Goal: Transaction & Acquisition: Book appointment/travel/reservation

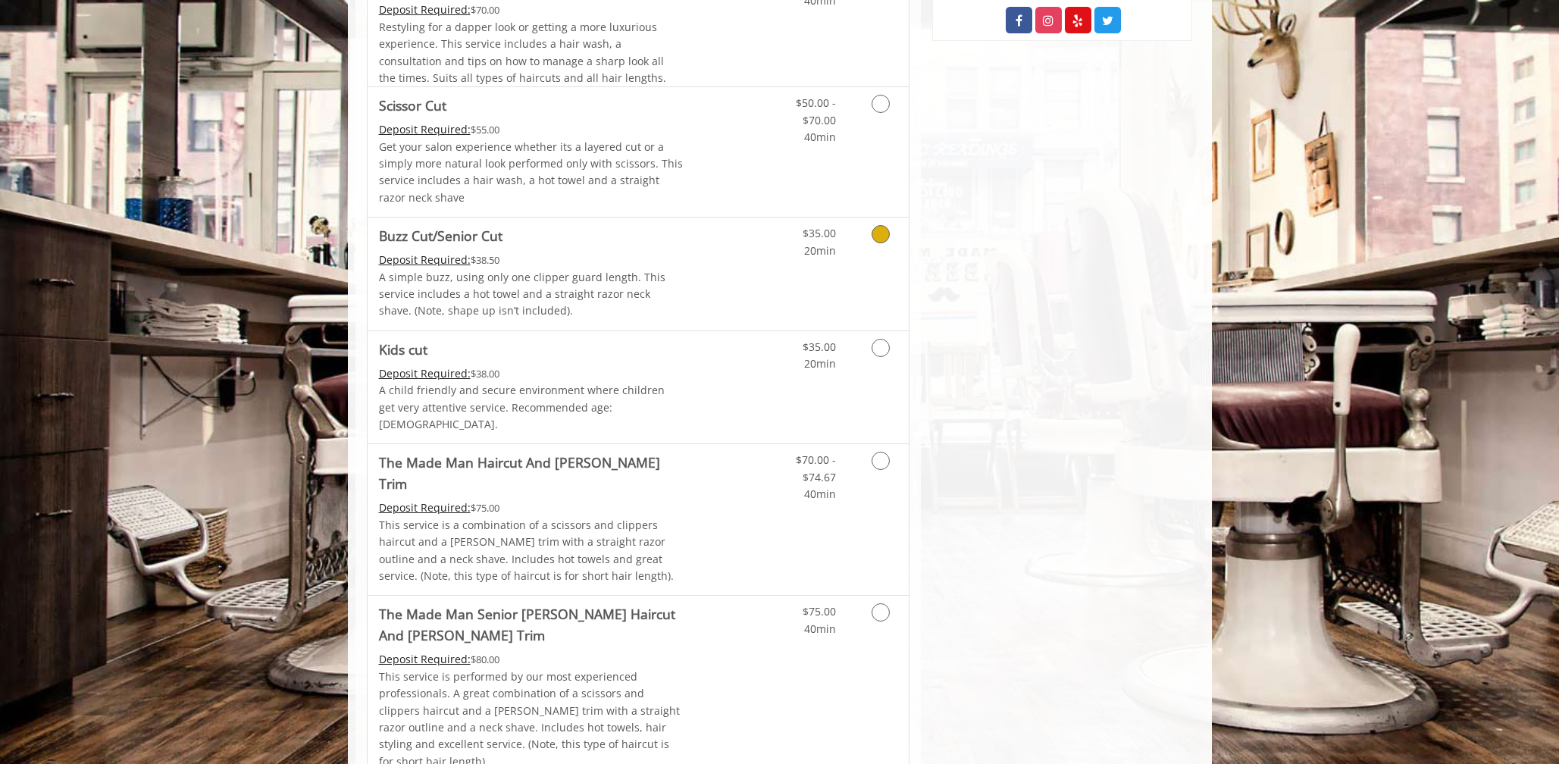
scroll to position [758, 0]
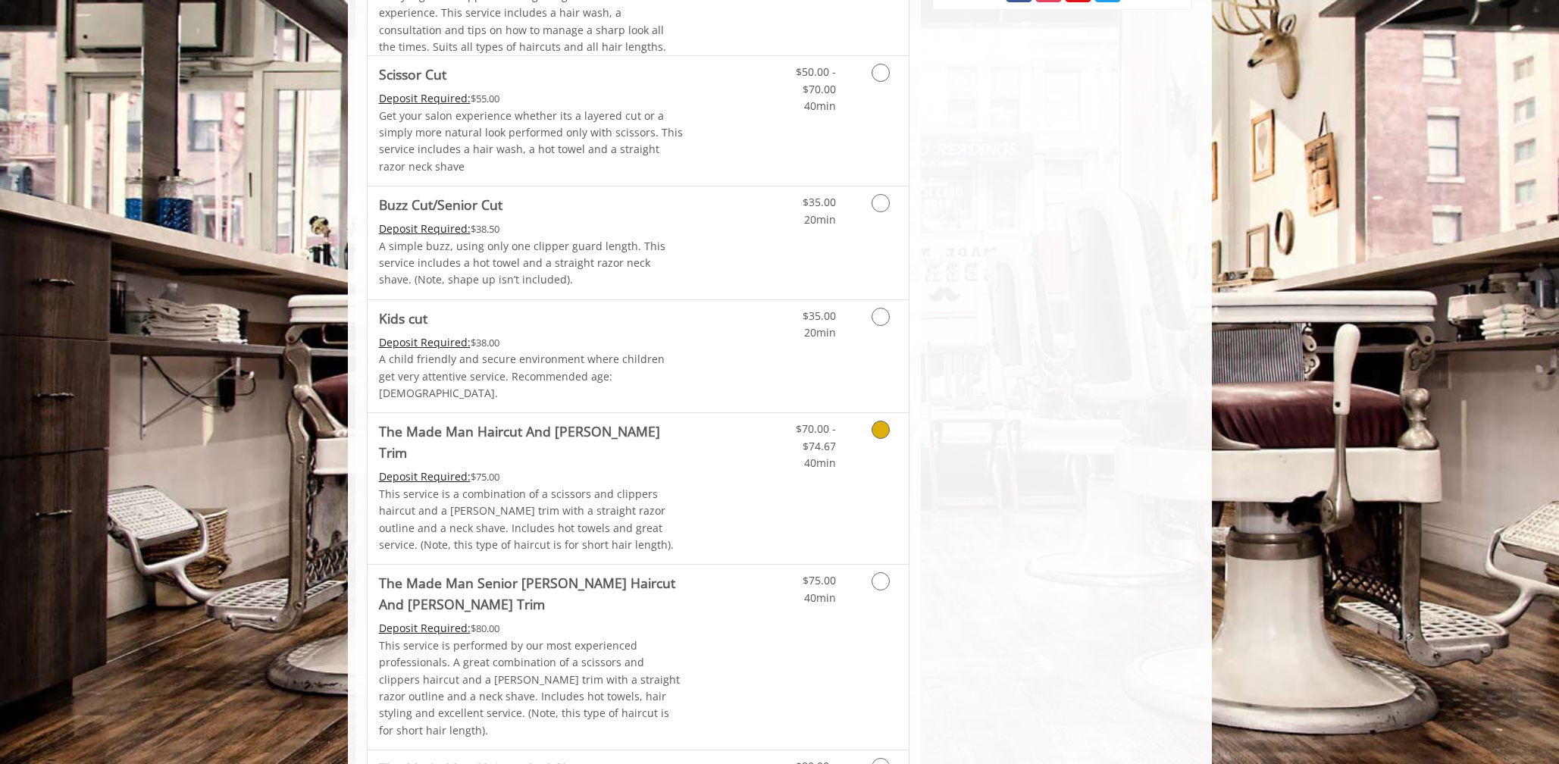
click at [877, 421] on icon "Grooming services" at bounding box center [880, 430] width 18 height 18
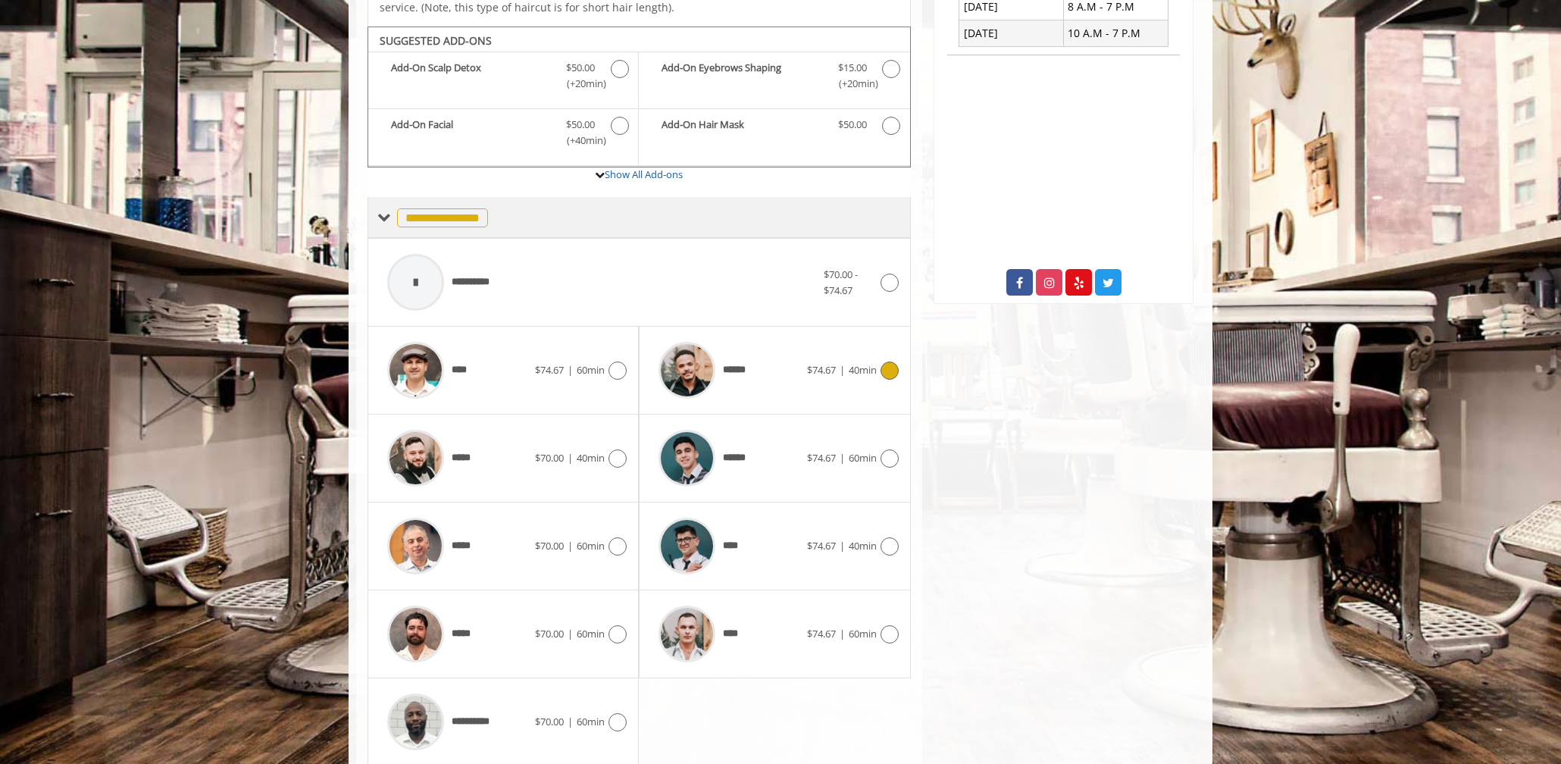
scroll to position [470, 0]
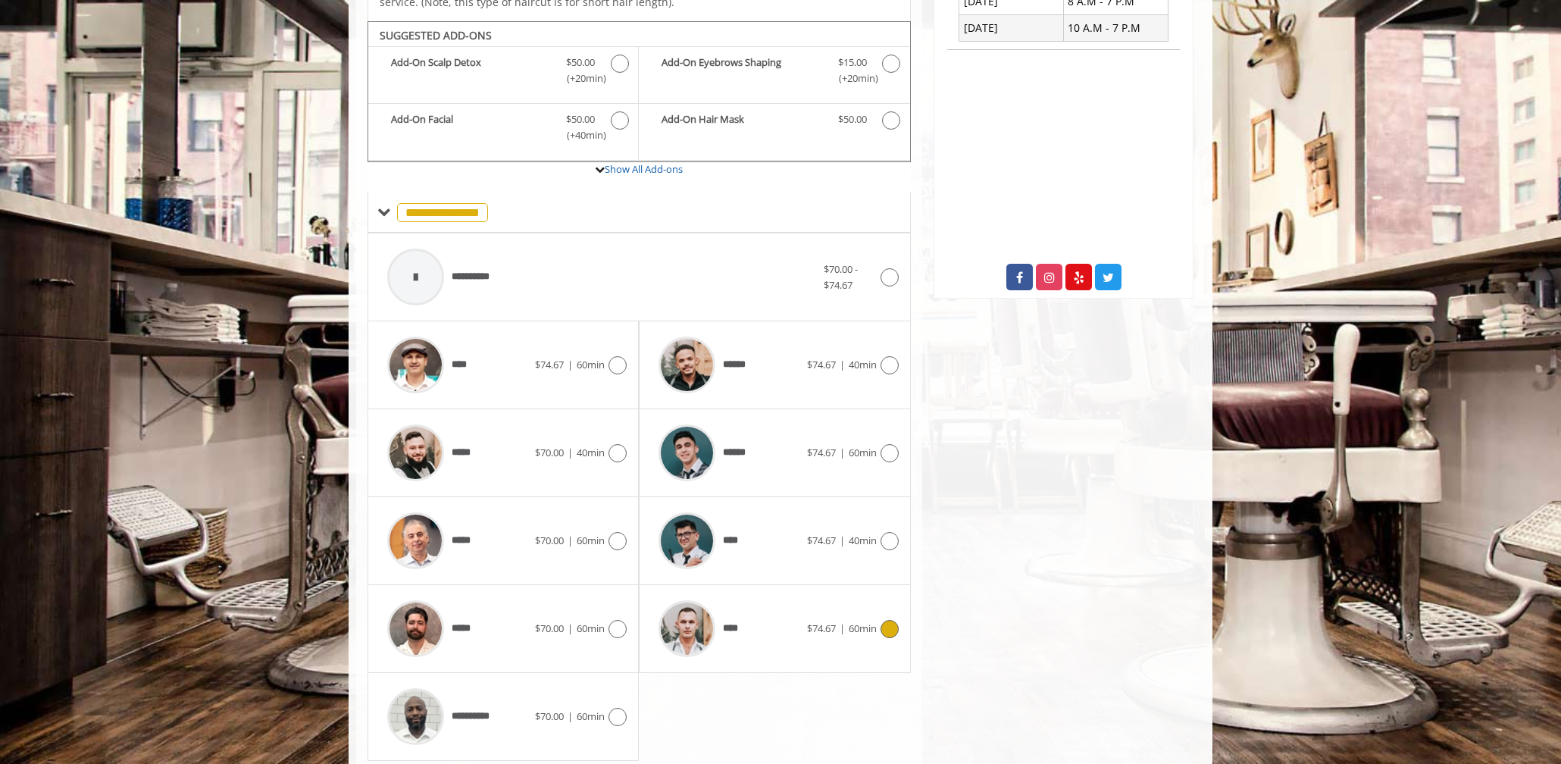
click at [891, 620] on icon at bounding box center [889, 629] width 18 height 18
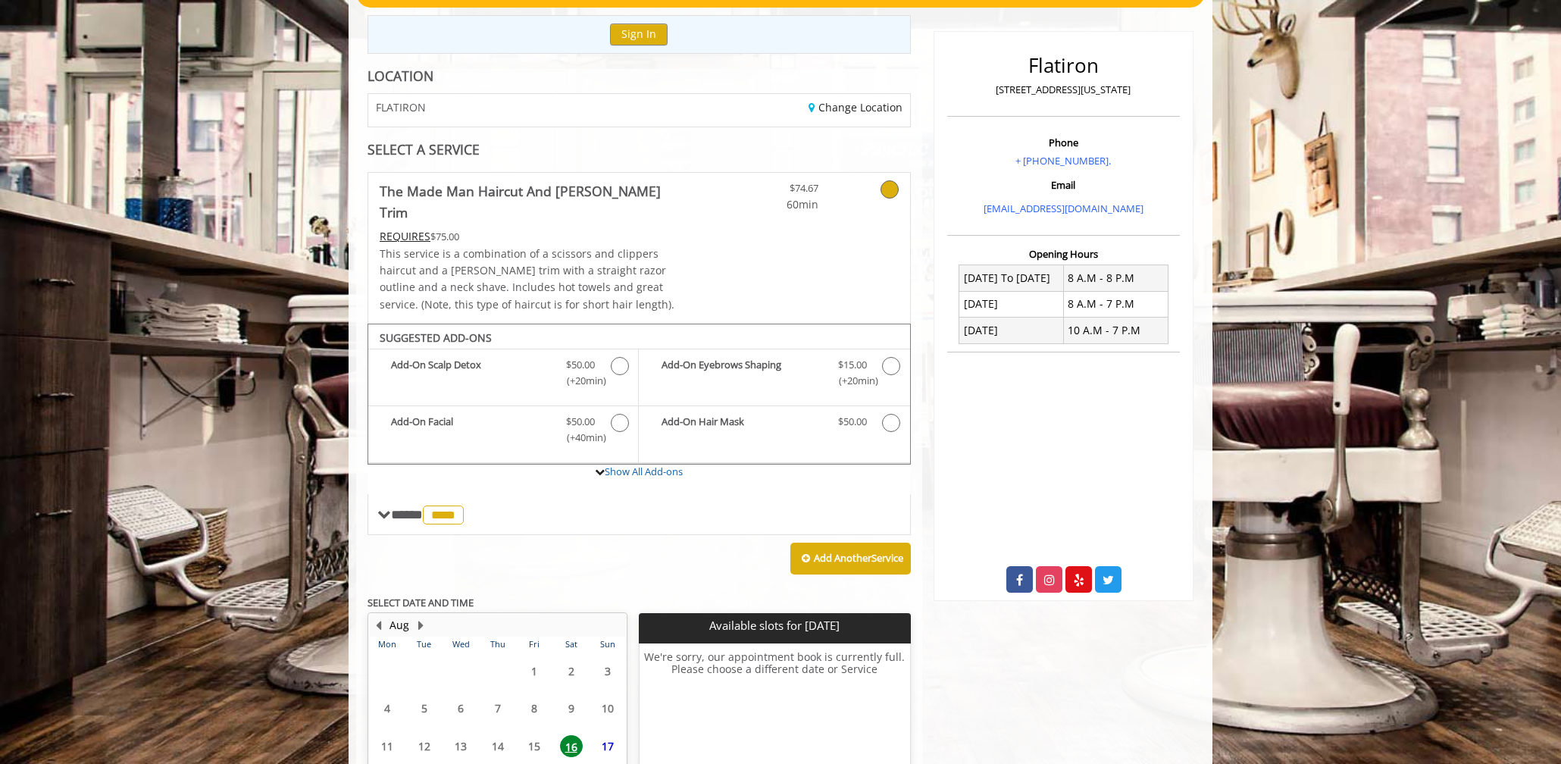
scroll to position [307, 0]
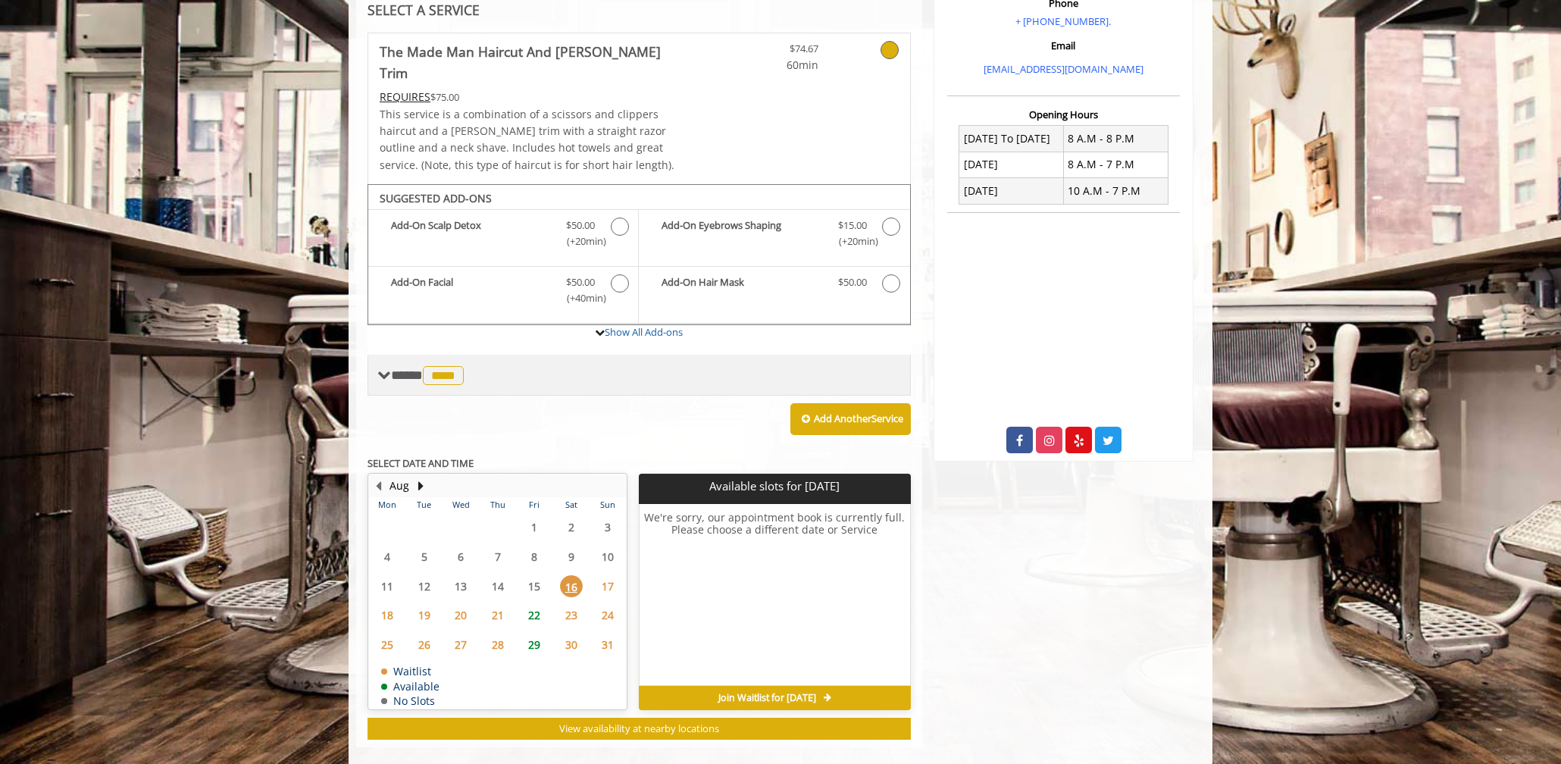
click at [386, 368] on span at bounding box center [384, 375] width 14 height 14
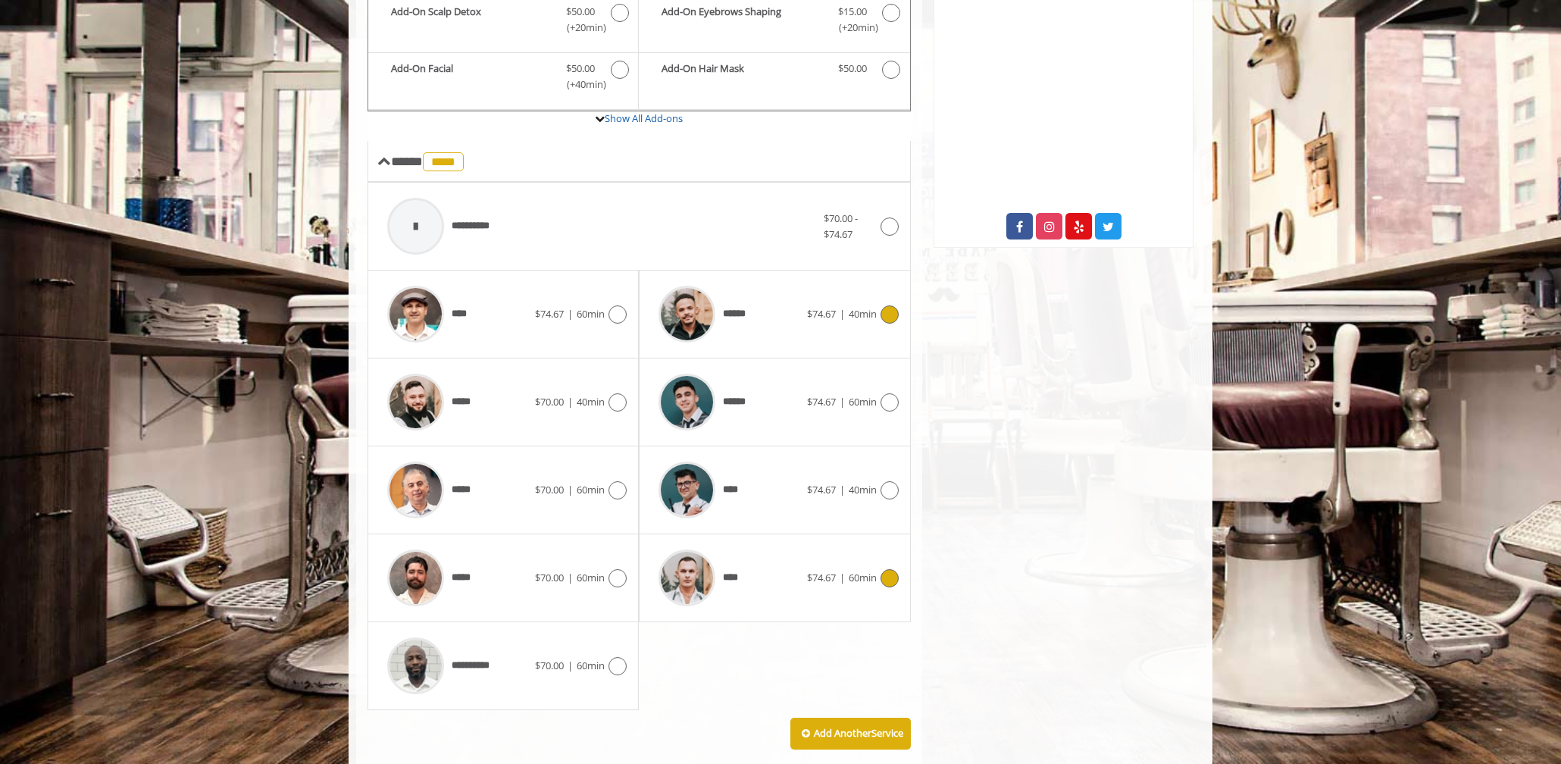
scroll to position [534, 0]
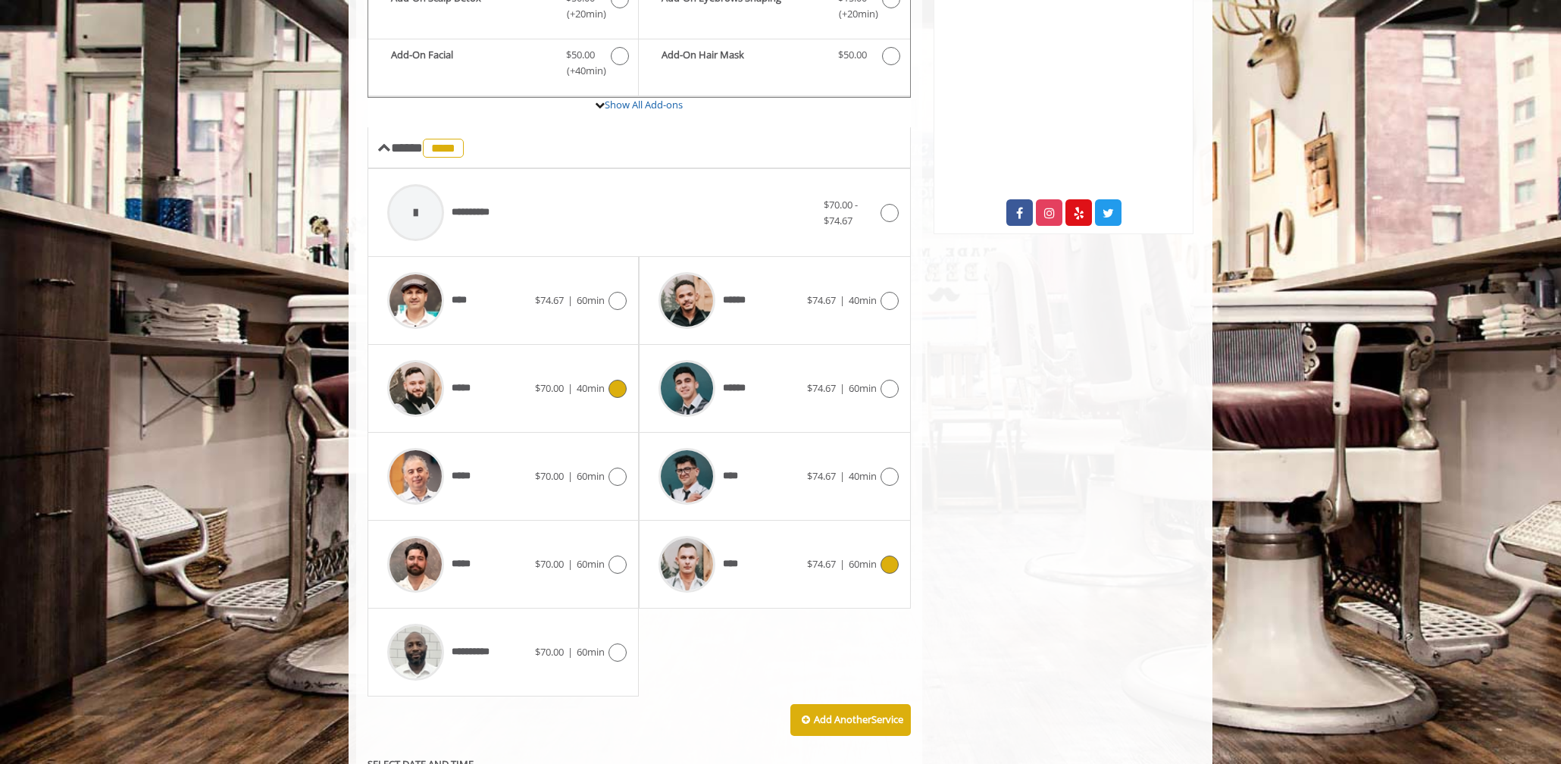
click at [618, 380] on icon at bounding box center [617, 389] width 18 height 18
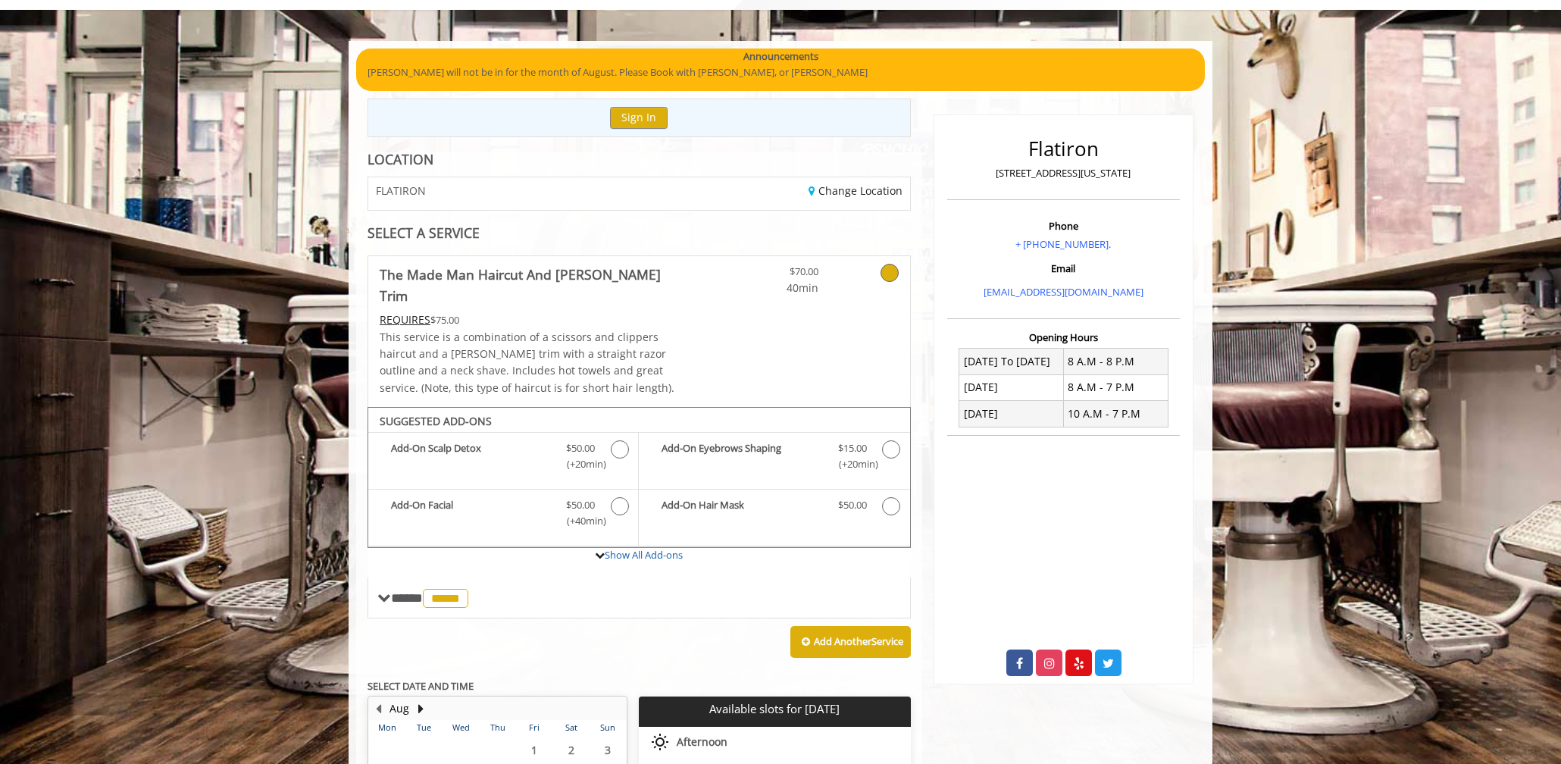
scroll to position [80, 0]
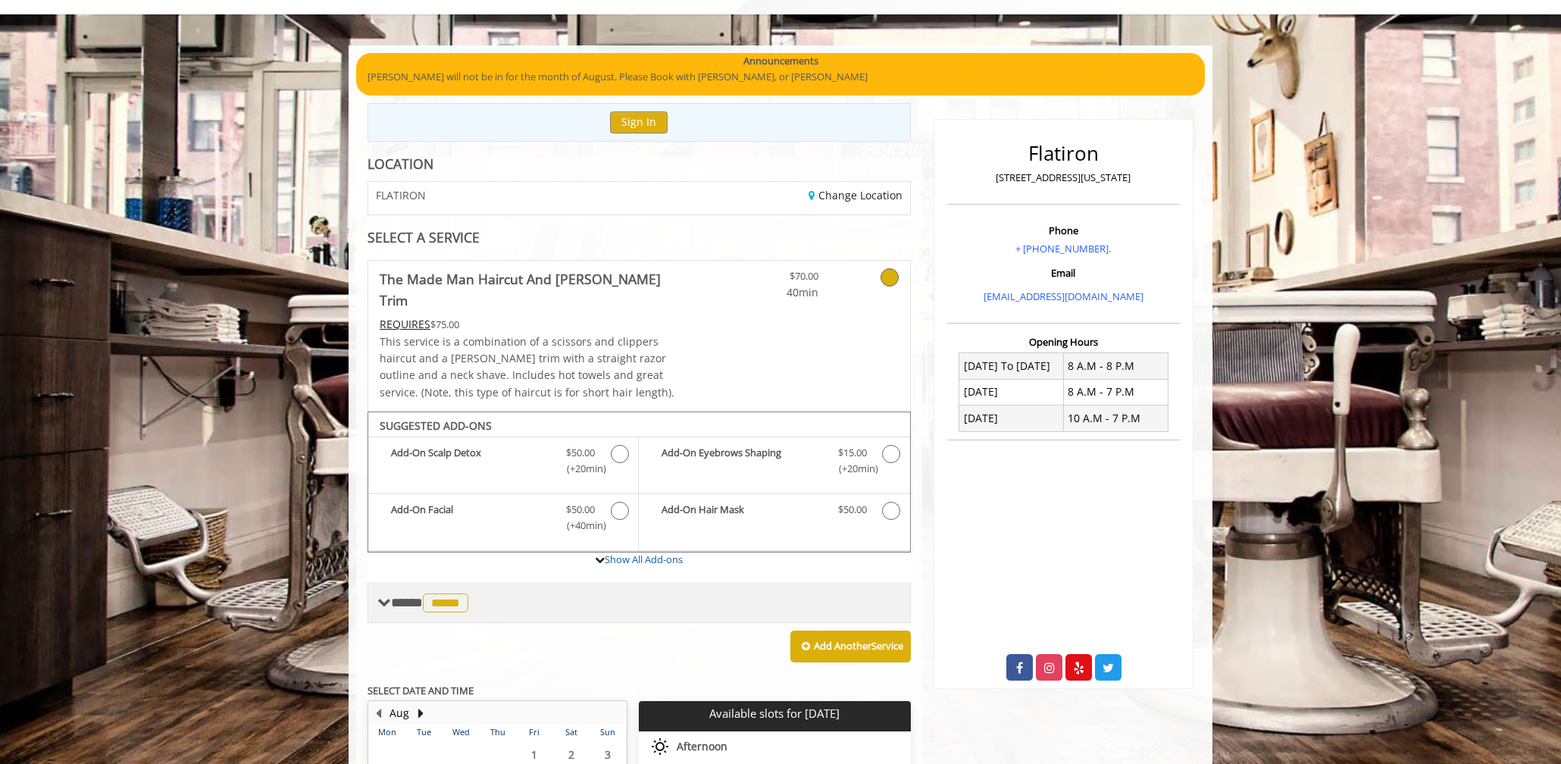
click at [393, 596] on span "**** ***** ********" at bounding box center [431, 603] width 81 height 14
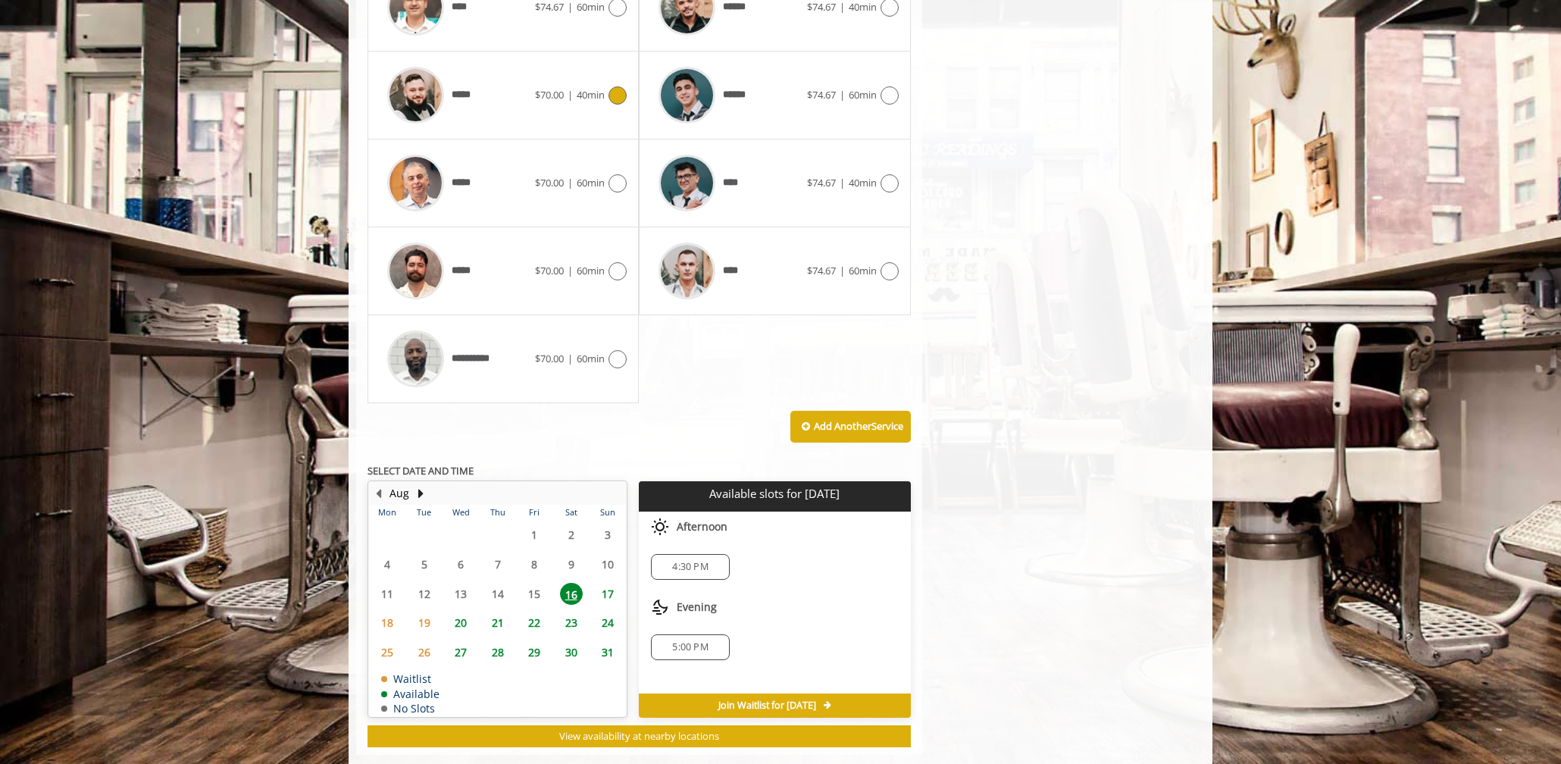
scroll to position [835, 0]
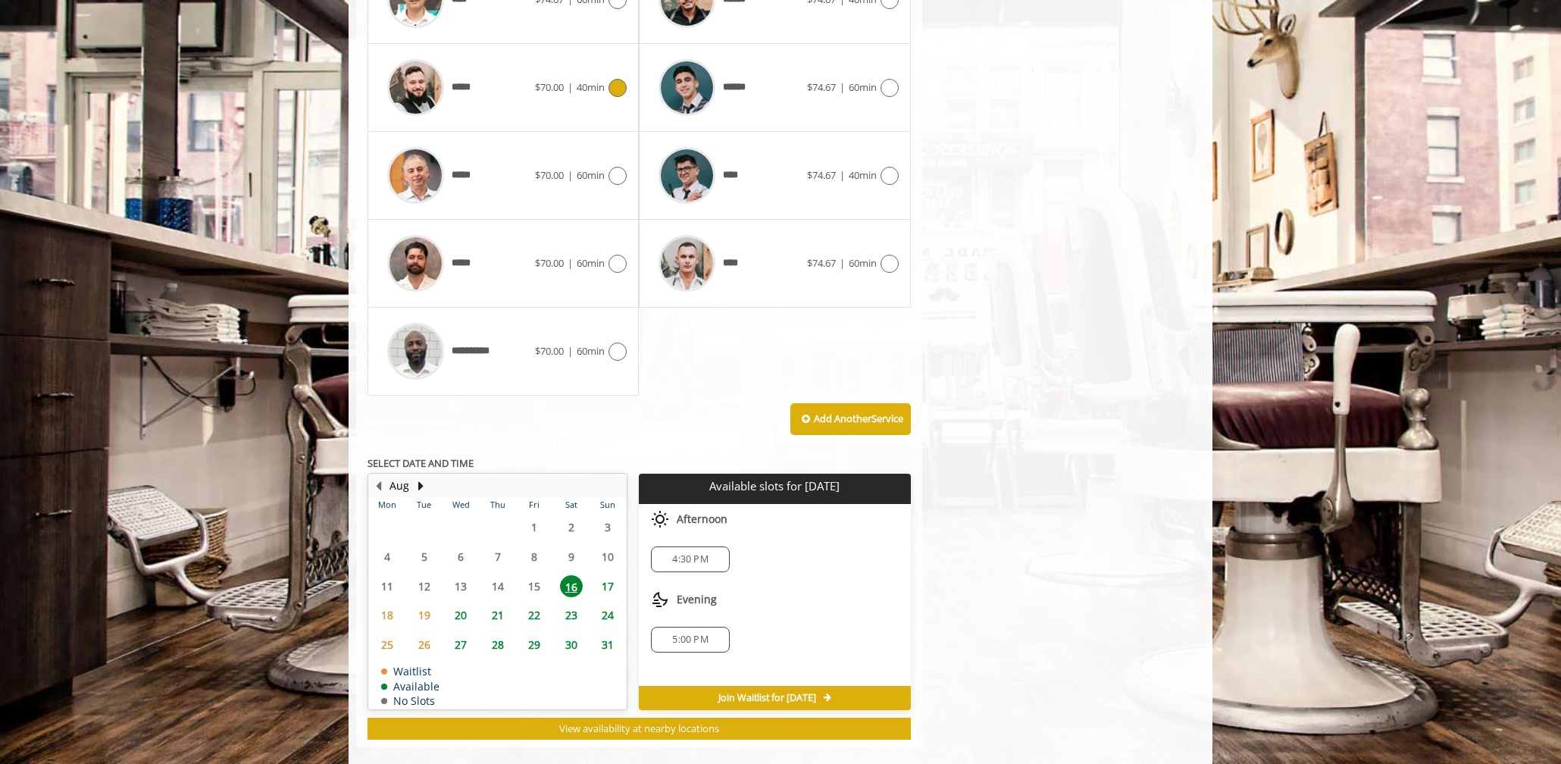
click at [684, 553] on span "4:30 PM" at bounding box center [690, 559] width 36 height 12
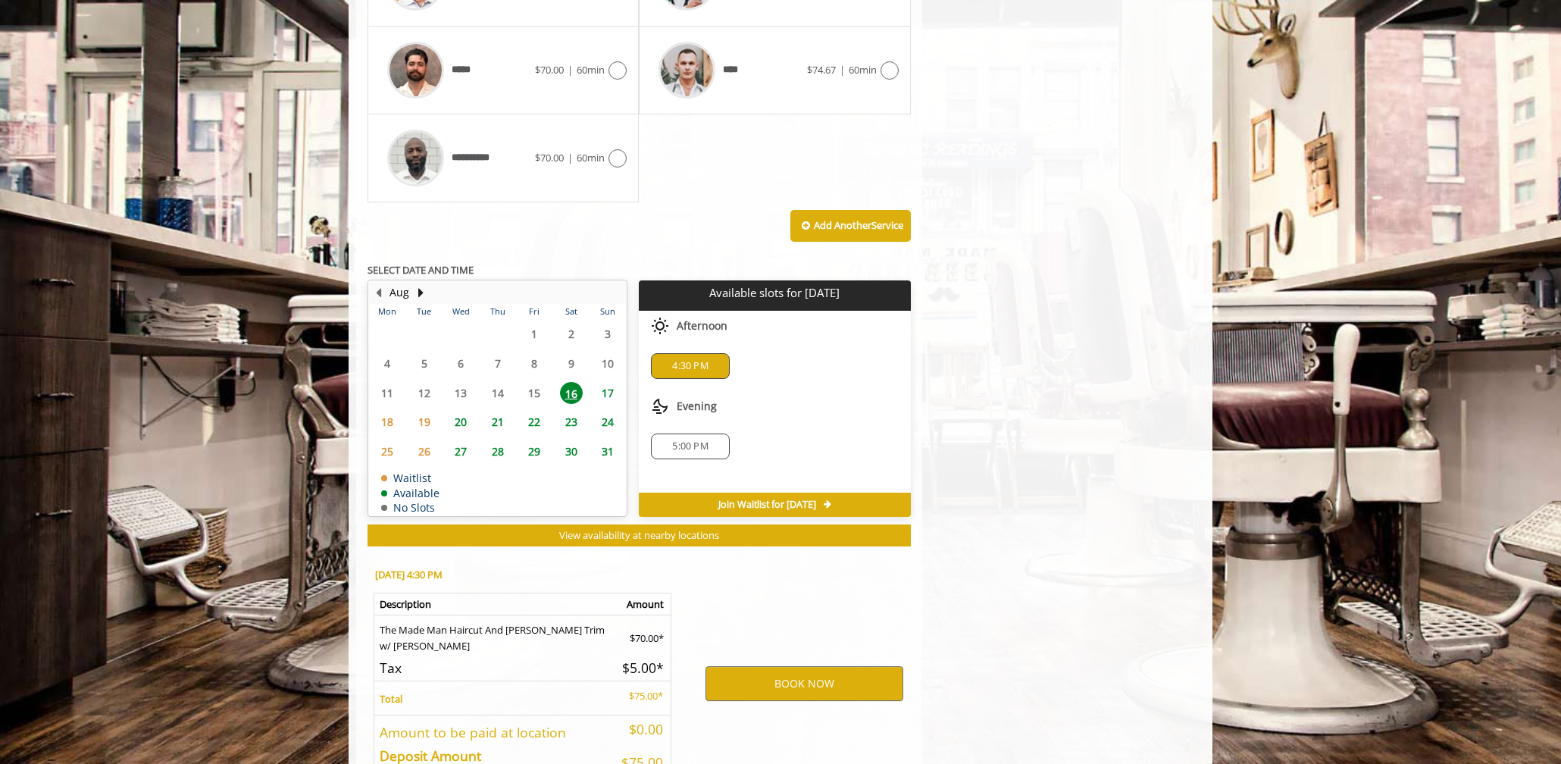
scroll to position [1108, 0]
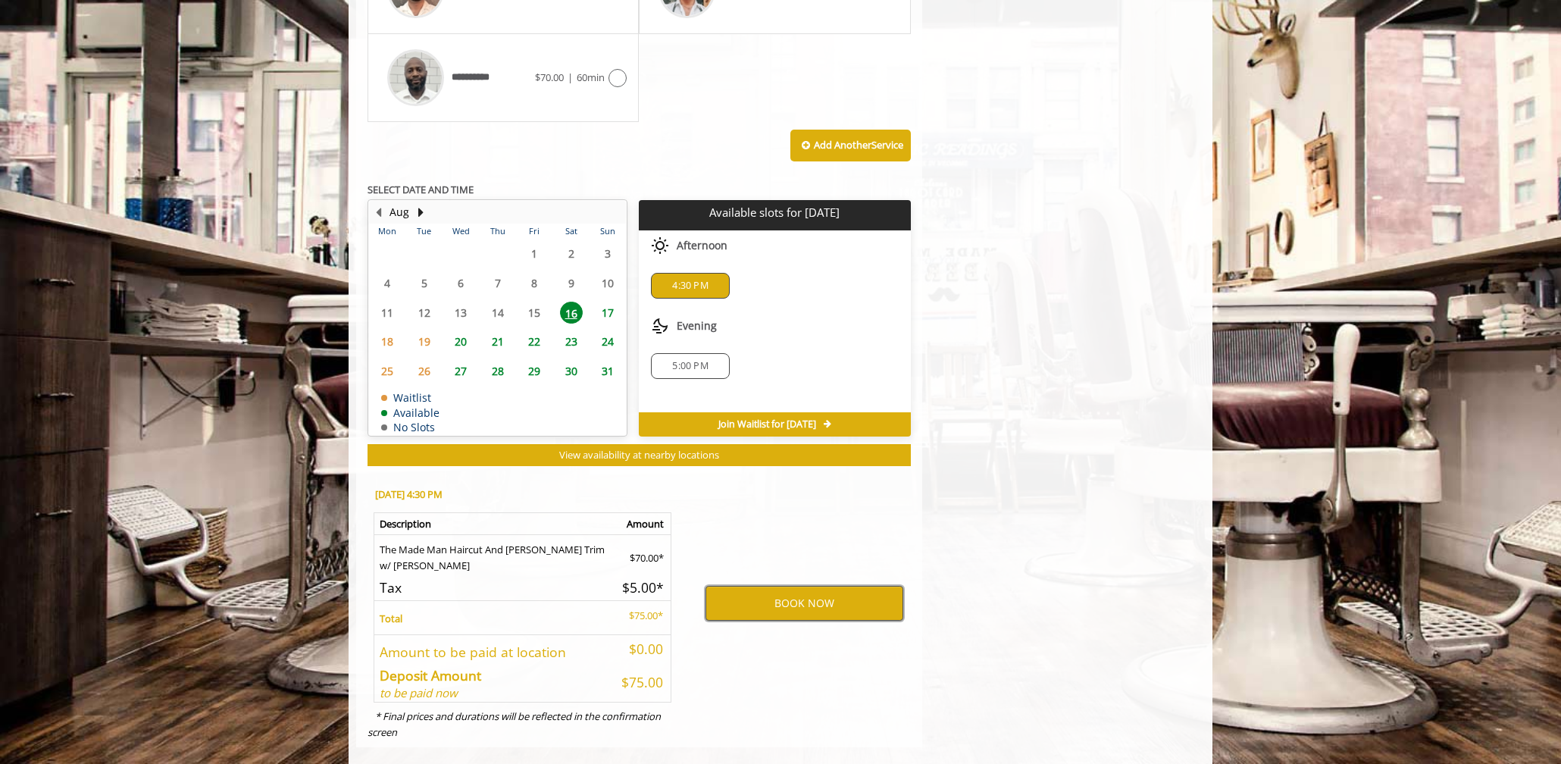
click at [785, 586] on button "BOOK NOW" at bounding box center [804, 603] width 198 height 35
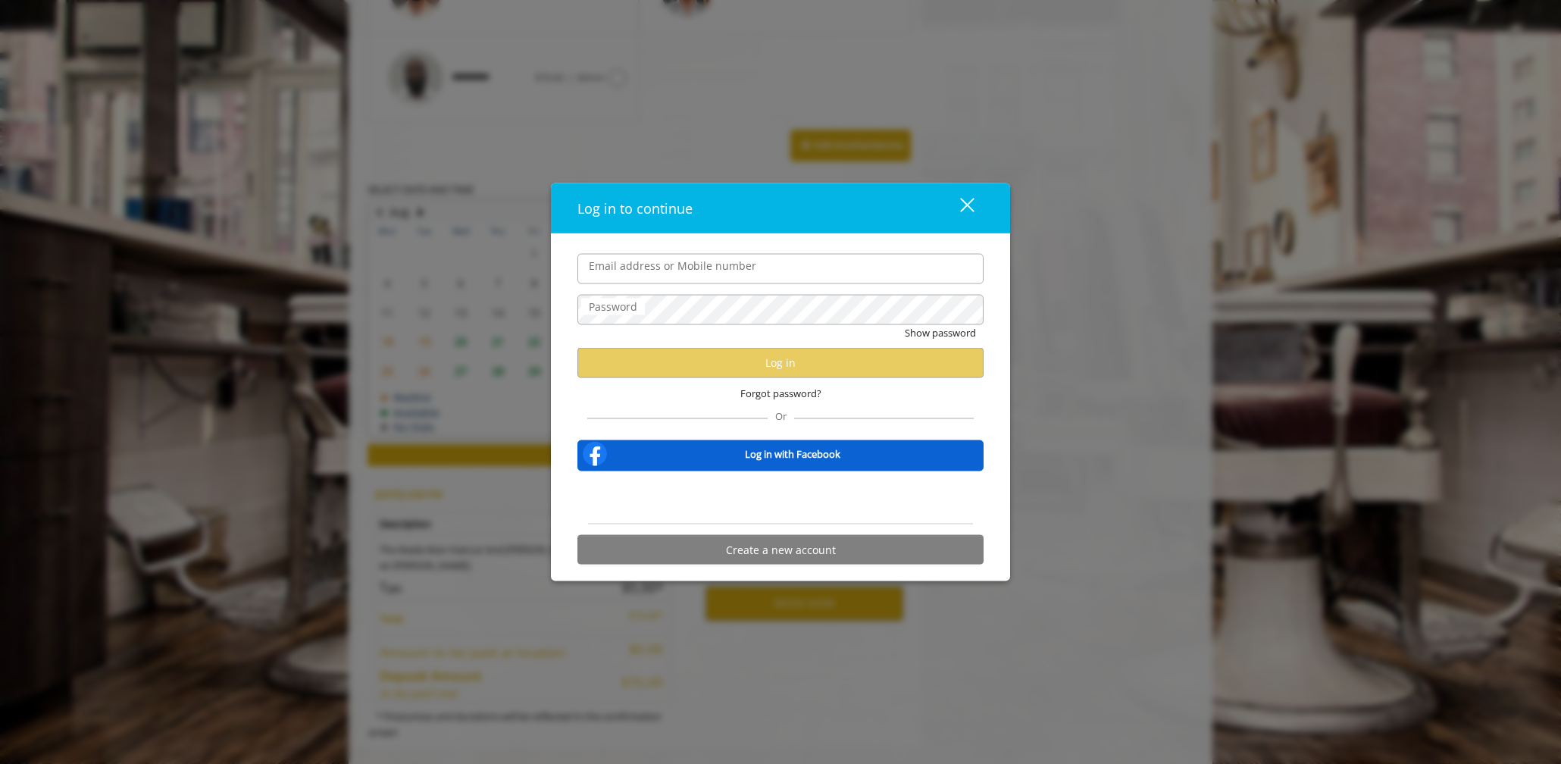
click at [623, 267] on input "Email address or Mobile number" at bounding box center [780, 268] width 406 height 30
click at [653, 261] on input "Email address or Mobile number" at bounding box center [780, 268] width 406 height 30
type input "**********"
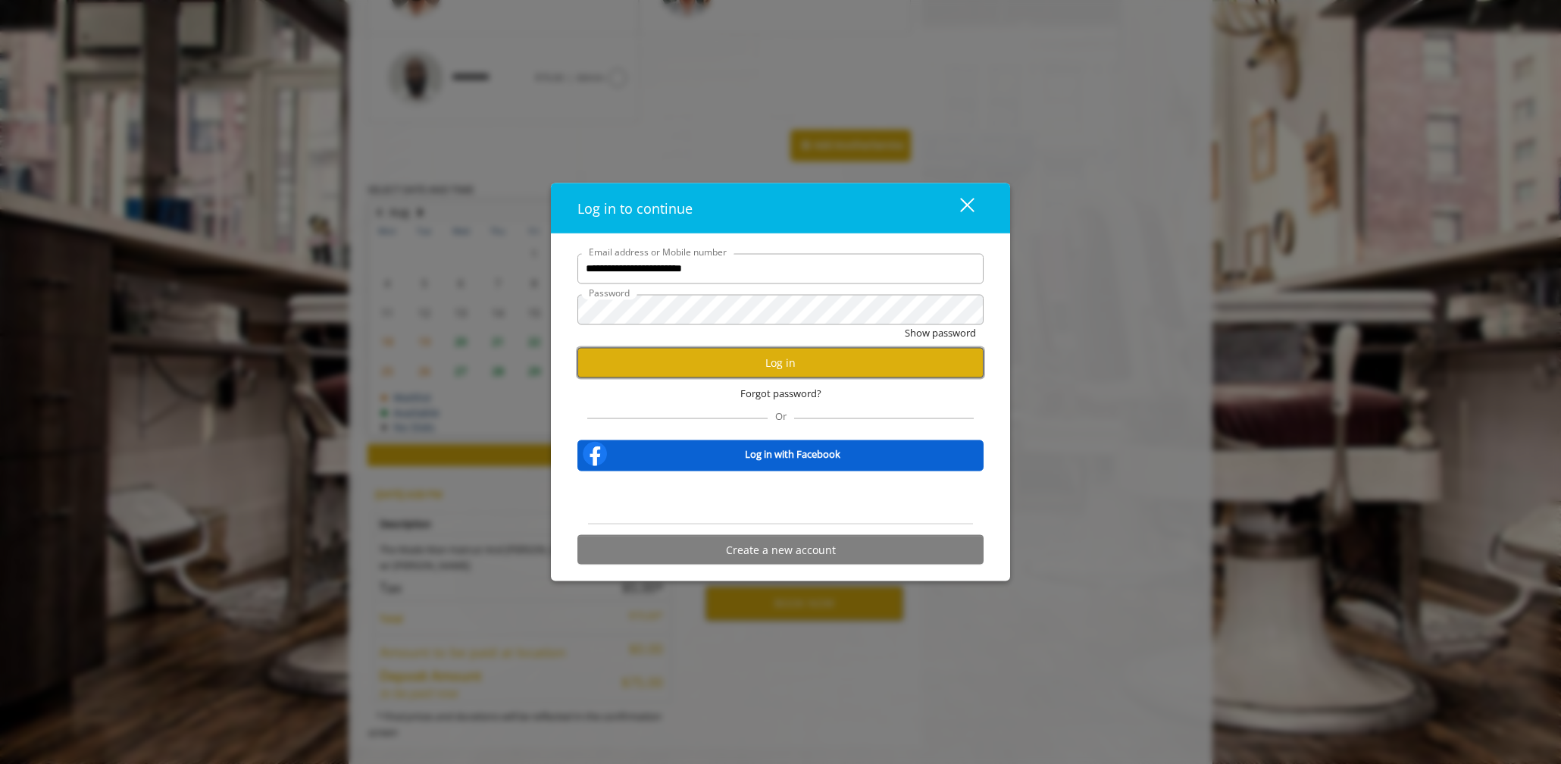
click at [750, 358] on button "Log in" at bounding box center [780, 363] width 406 height 30
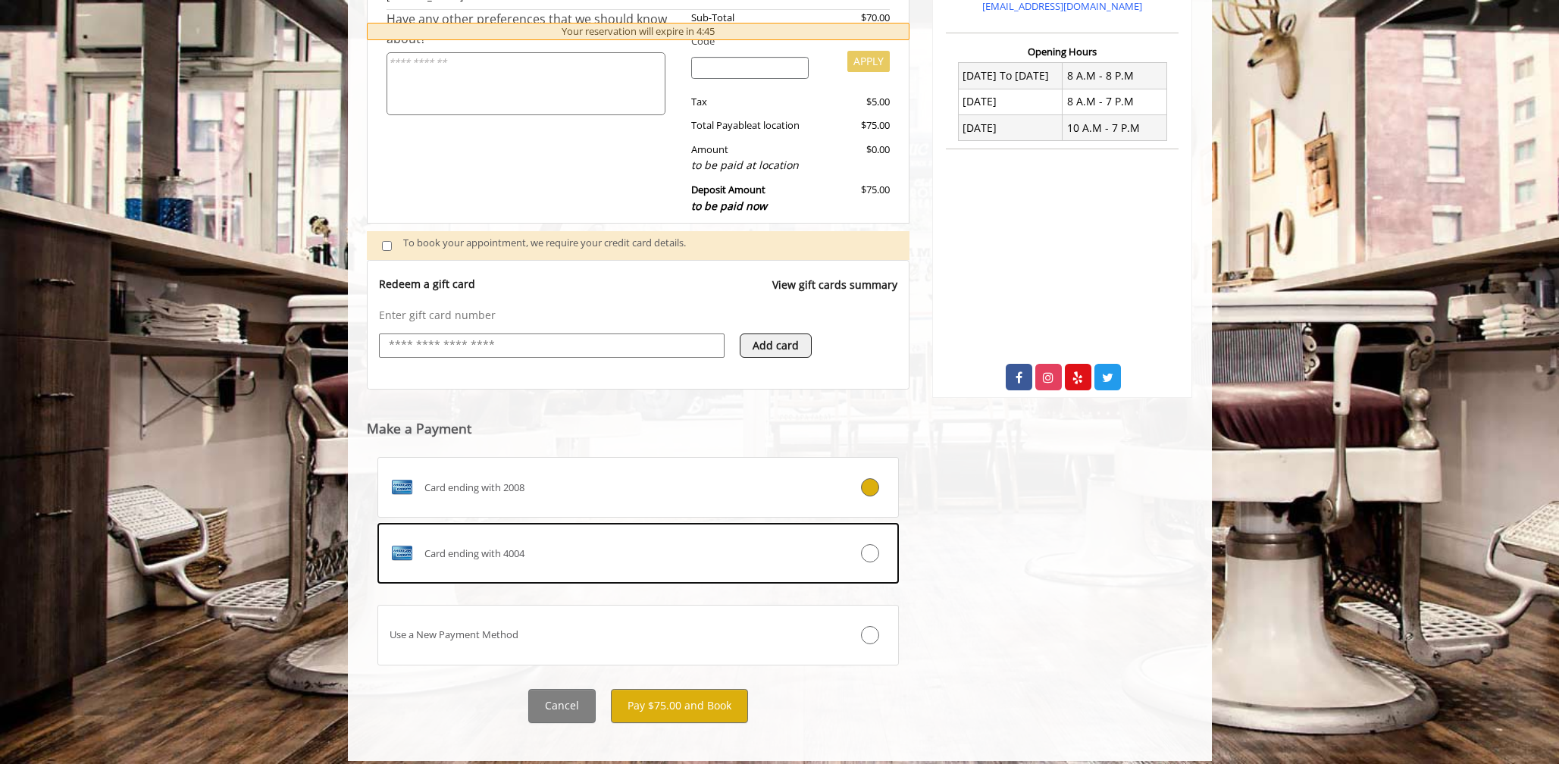
scroll to position [382, 0]
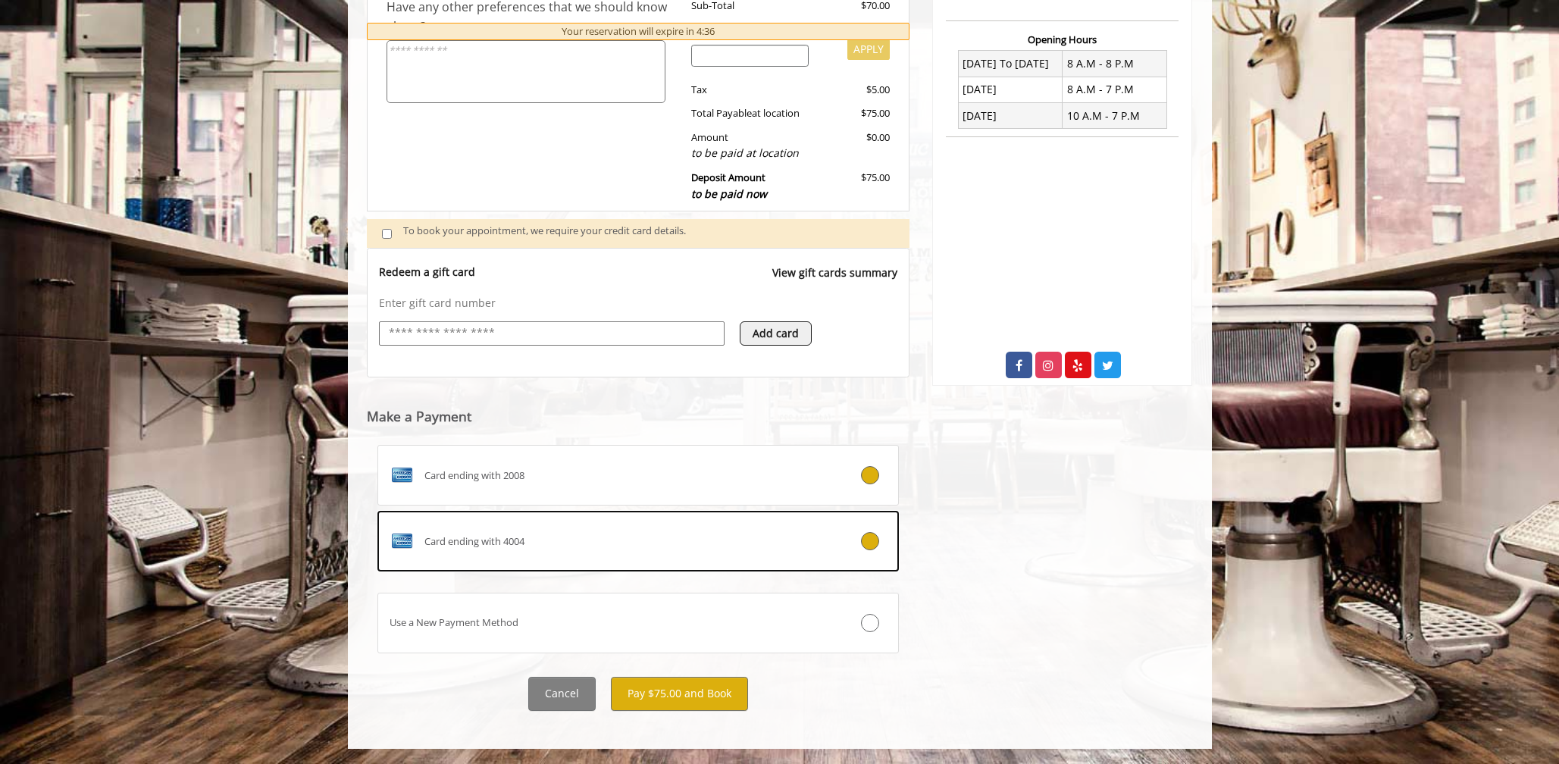
click at [872, 544] on icon at bounding box center [870, 541] width 18 height 18
click at [693, 698] on button "Pay $75.00 and Book" at bounding box center [679, 694] width 137 height 34
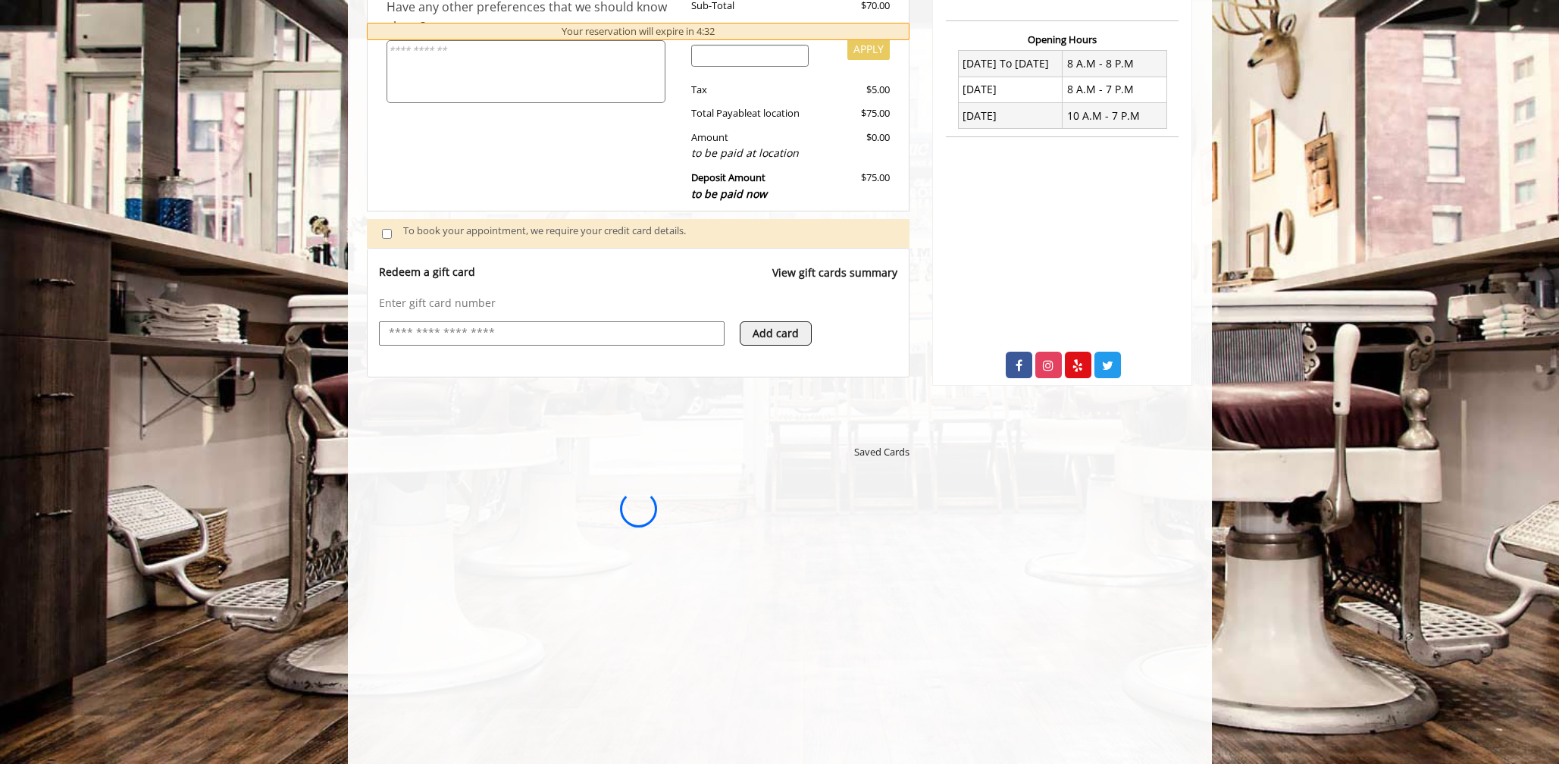
scroll to position [0, 0]
